Goal: Register for event/course

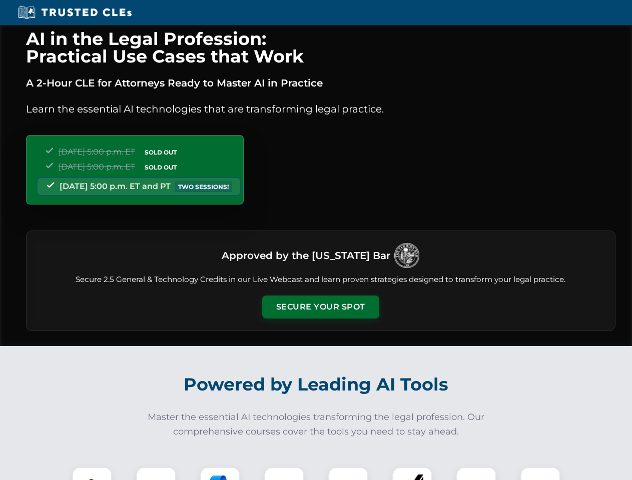
click at [320, 307] on button "Secure Your Spot" at bounding box center [320, 307] width 117 height 23
